Goal: Check status: Check status

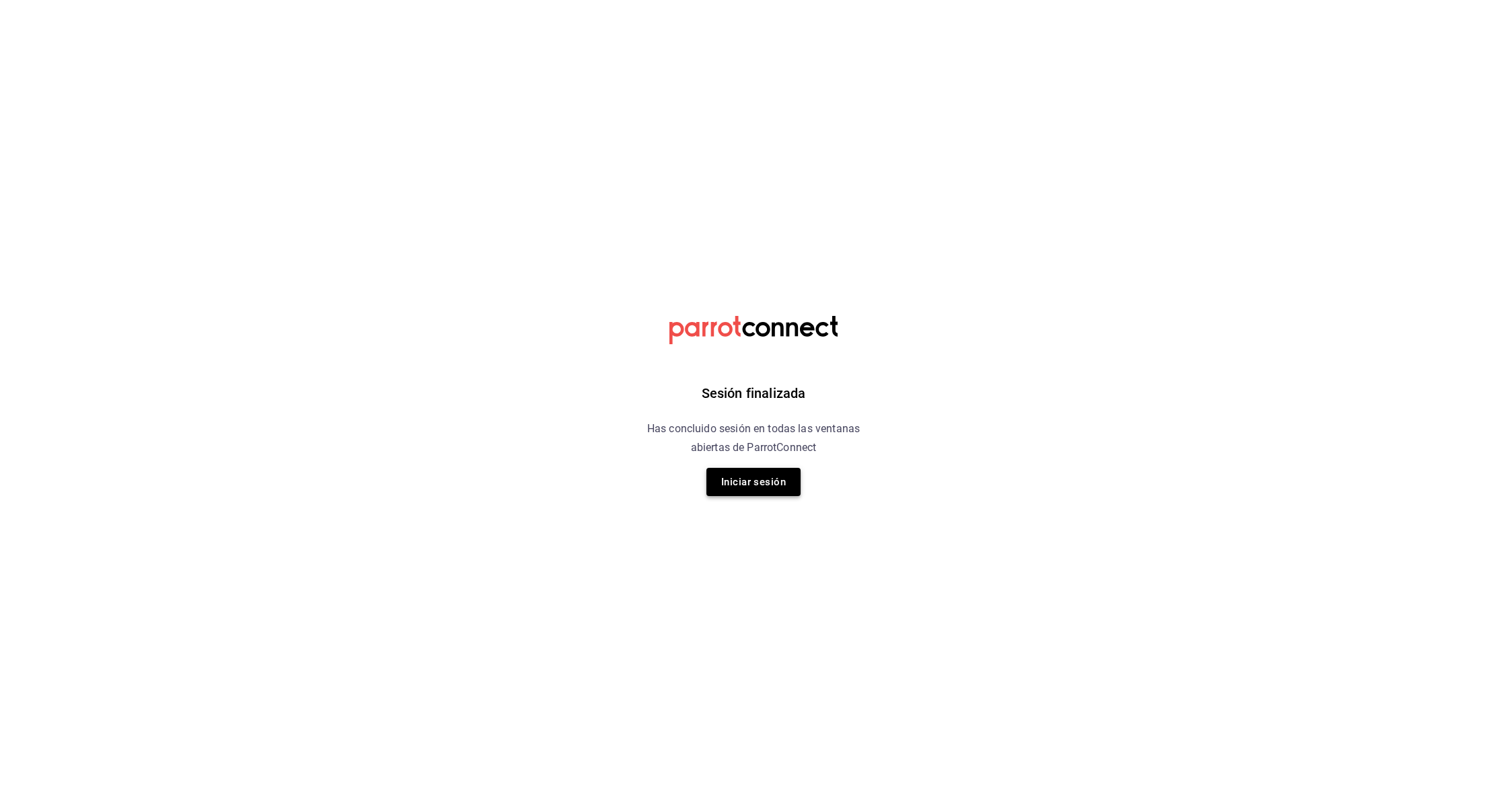
click at [737, 479] on button "Iniciar sesión" at bounding box center [753, 482] width 94 height 28
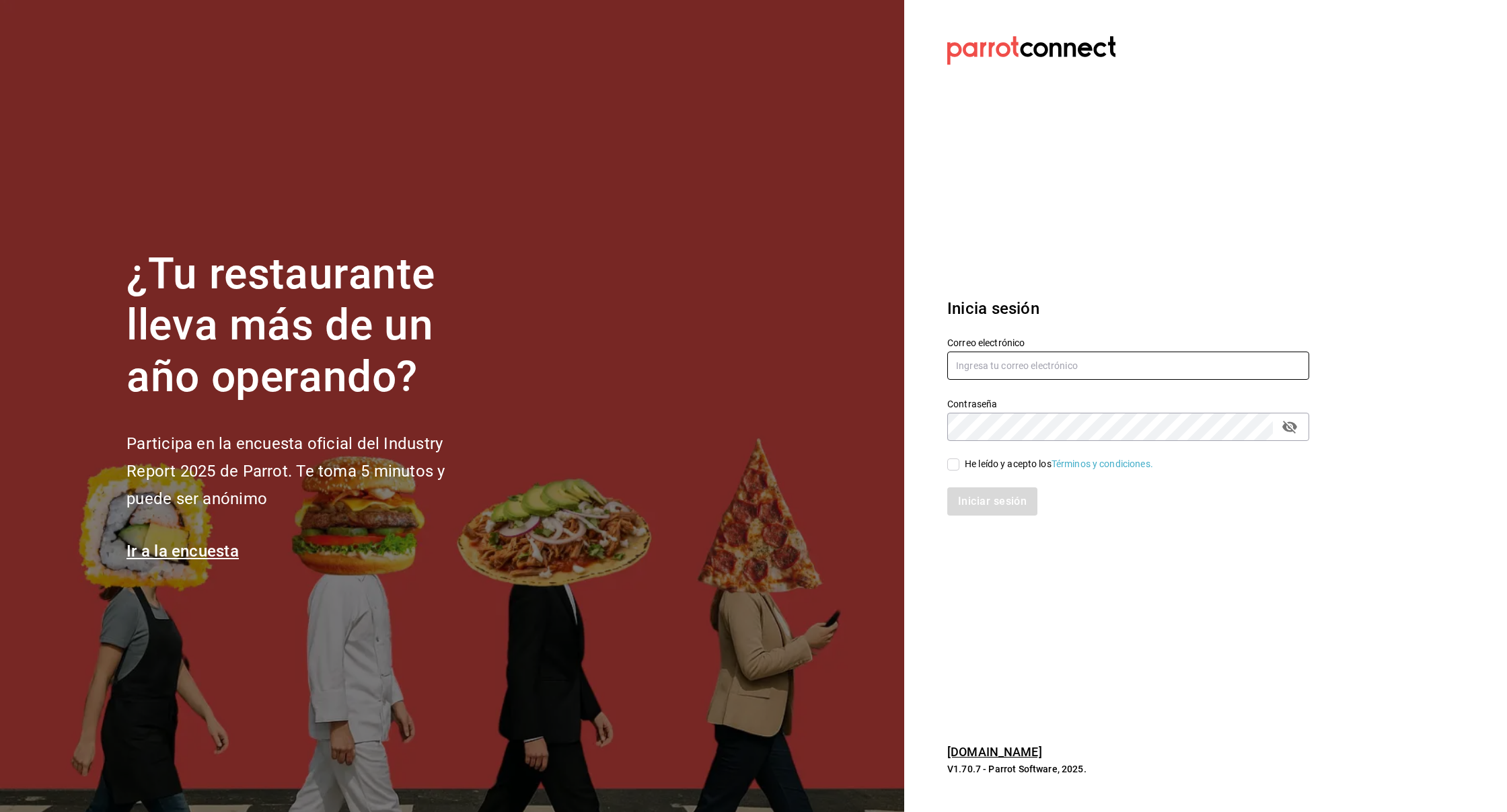
type input "[DOMAIN_NAME][EMAIL_ADDRESS][DOMAIN_NAME]"
click at [954, 470] on input "He leído y acepto los Términos y condiciones." at bounding box center [953, 464] width 12 height 12
checkbox input "true"
click at [989, 502] on button "Iniciar sesión" at bounding box center [993, 501] width 92 height 28
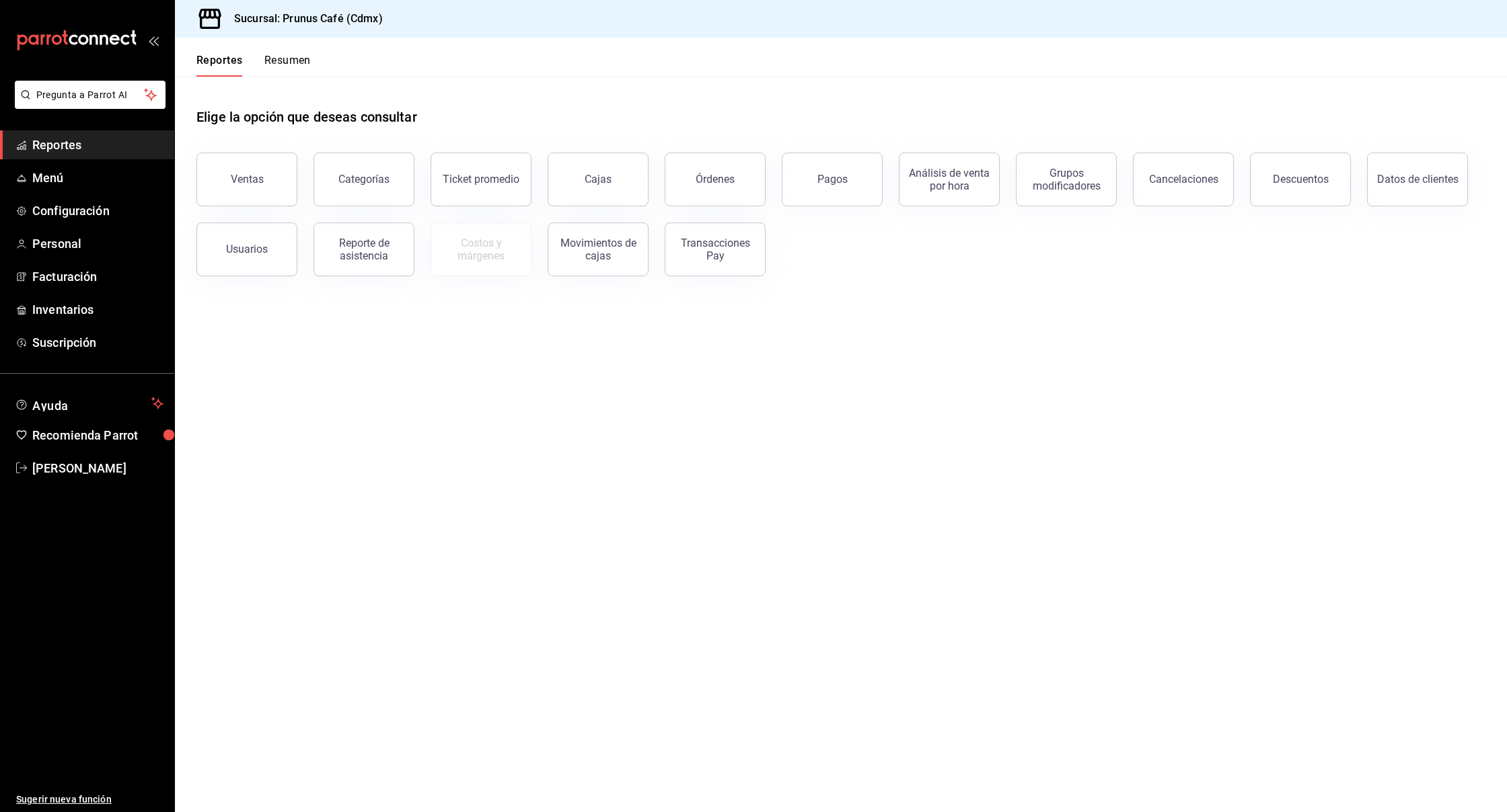
click at [279, 57] on button "Resumen" at bounding box center [287, 65] width 46 height 23
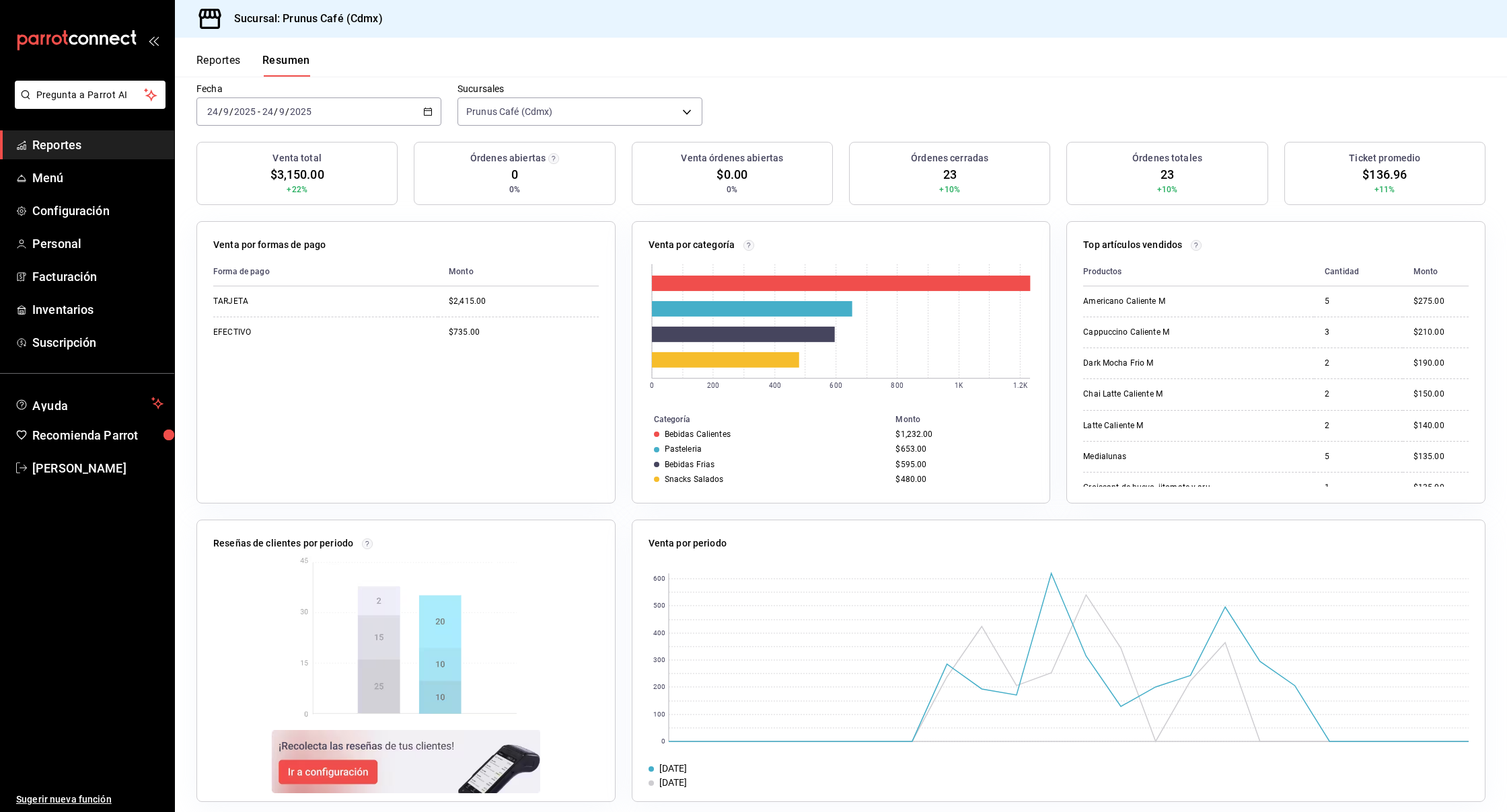
click at [430, 107] on icon "button" at bounding box center [428, 111] width 10 height 10
click at [283, 206] on span "Semana actual" at bounding box center [260, 213] width 104 height 14
